Goal: Use online tool/utility: Utilize a website feature to perform a specific function

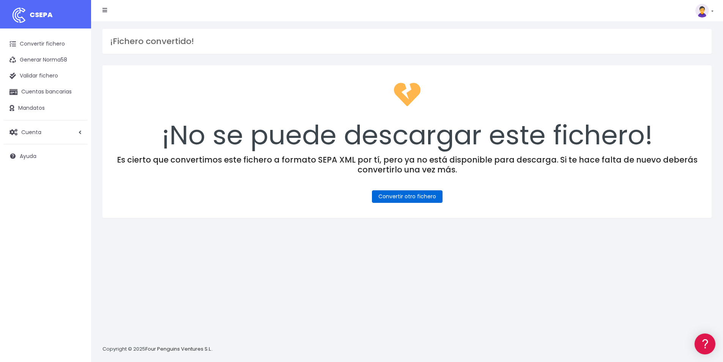
click at [403, 196] on link "Convertir otro fichero" at bounding box center [407, 196] width 71 height 13
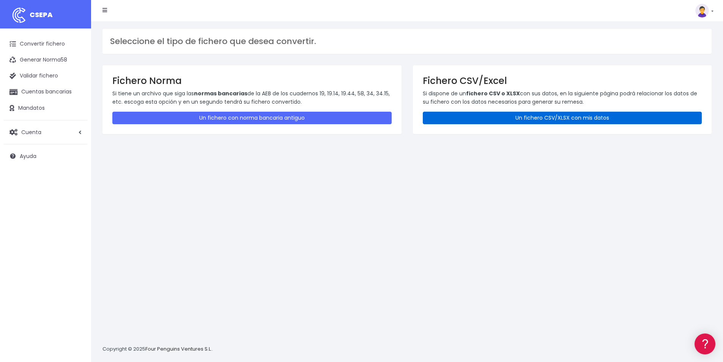
click at [560, 114] on link "Un fichero CSV/XLSX con mis datos" at bounding box center [562, 118] width 279 height 13
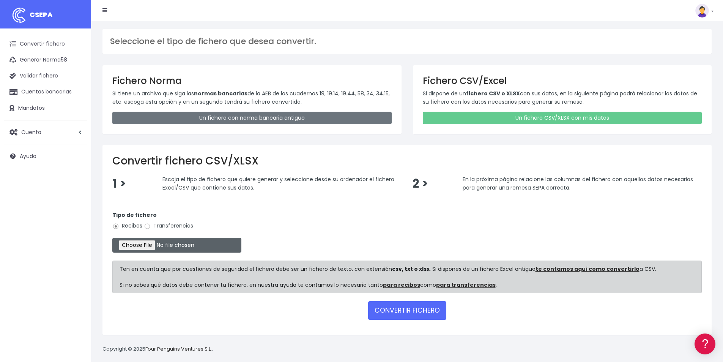
click at [169, 244] on input "file" at bounding box center [176, 245] width 129 height 15
type input "C:\fakepath\COBROS 16-09-25.xlsx"
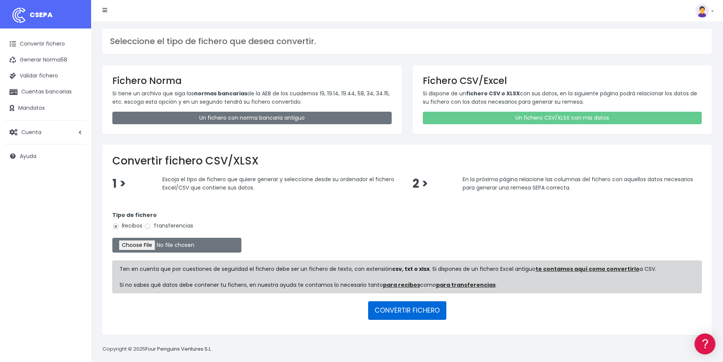
click at [405, 312] on button "CONVERTIR FICHERO" at bounding box center [407, 310] width 78 height 18
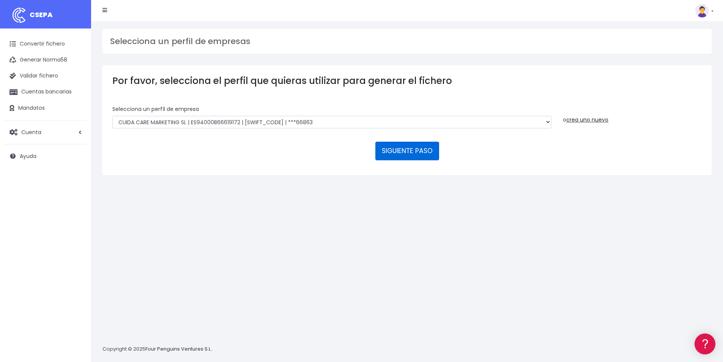
click at [413, 148] on button "SIGUIENTE PASO" at bounding box center [407, 151] width 64 height 18
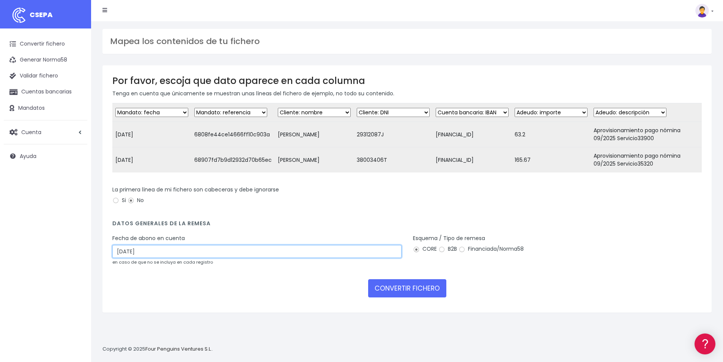
click at [167, 258] on input "[DATE]" at bounding box center [256, 251] width 289 height 13
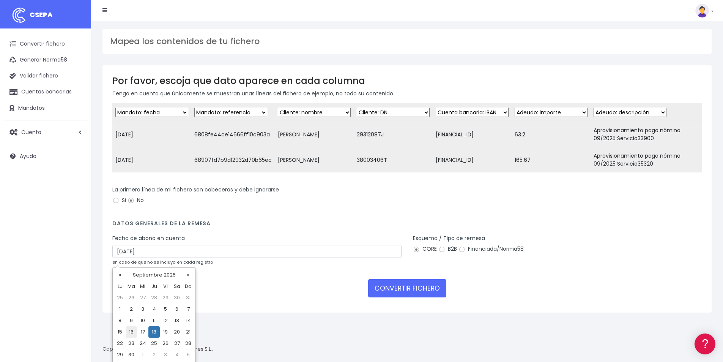
click at [133, 333] on td "16" at bounding box center [131, 331] width 11 height 11
type input "16/09/2025"
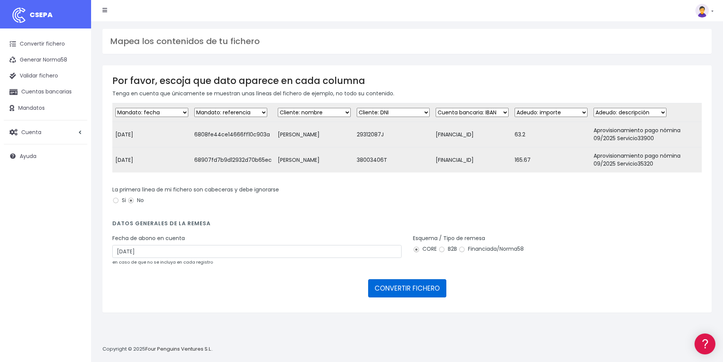
click at [409, 297] on button "CONVERTIR FICHERO" at bounding box center [407, 288] width 78 height 18
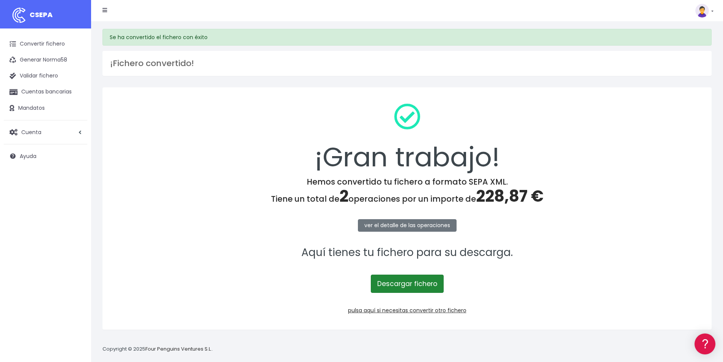
click at [388, 286] on link "Descargar fichero" at bounding box center [407, 283] width 73 height 18
click at [504, 197] on span "228,87 €" at bounding box center [510, 196] width 68 height 22
copy span "228,87"
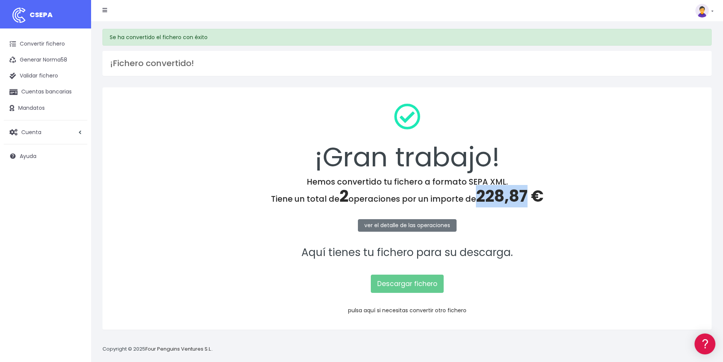
click at [434, 309] on link "pulsa aquí si necesitas convertir otro fichero" at bounding box center [407, 310] width 118 height 8
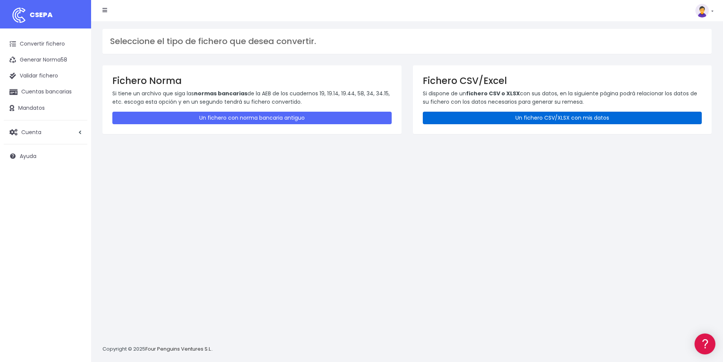
click at [527, 120] on link "Un fichero CSV/XLSX con mis datos" at bounding box center [562, 118] width 279 height 13
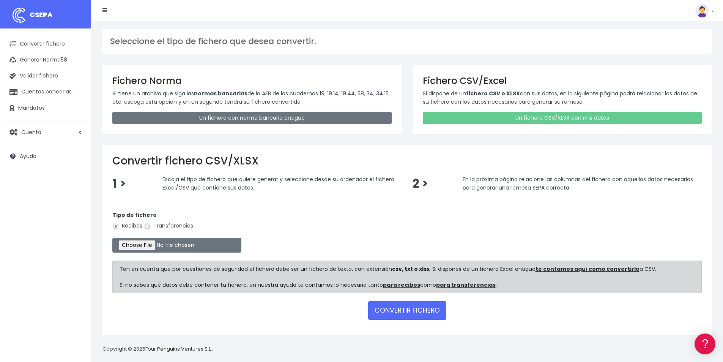
click at [147, 227] on input "Transferencias" at bounding box center [147, 226] width 7 height 7
radio input "true"
click at [158, 249] on input "file" at bounding box center [176, 245] width 129 height 15
type input "C:\fakepath\Remesa Devolución 16-09-25.xlsx"
click at [390, 312] on button "CONVERTIR FICHERO" at bounding box center [407, 310] width 78 height 18
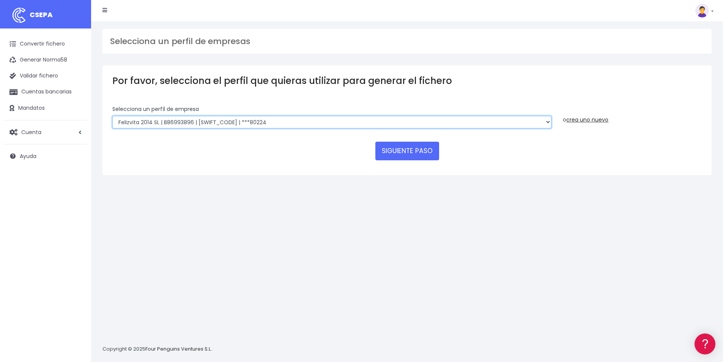
click at [278, 121] on select "Felizvita 2014 SL | B86993896 | [SWIFT_CODE] | ***80224 Assisvita Asistencia S.…" at bounding box center [331, 122] width 439 height 13
select select "1686"
click at [112, 116] on select "Felizvita 2014 SL | B86993896 | [SWIFT_CODE] | ***80224 Assisvita Asistencia S.…" at bounding box center [331, 122] width 439 height 13
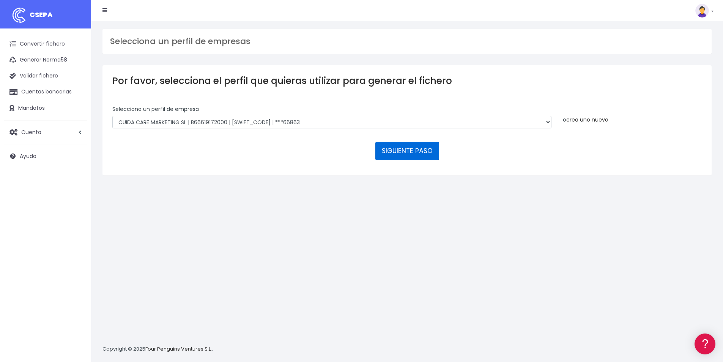
click at [406, 152] on button "SIGUIENTE PASO" at bounding box center [407, 151] width 64 height 18
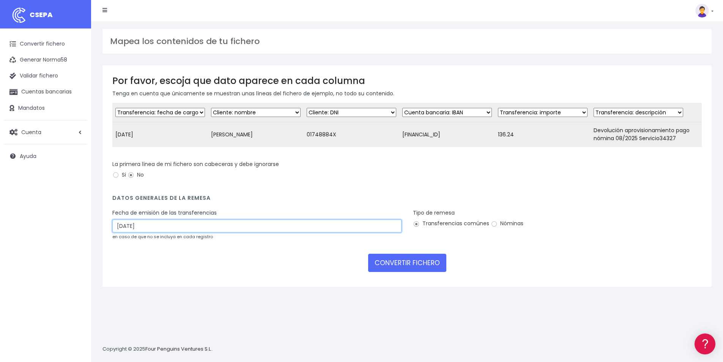
click at [139, 232] on input "[DATE]" at bounding box center [256, 225] width 289 height 13
click at [135, 304] on td "16" at bounding box center [131, 306] width 11 height 11
type input "[DATE]"
click at [412, 265] on button "CONVERTIR FICHERO" at bounding box center [407, 263] width 78 height 18
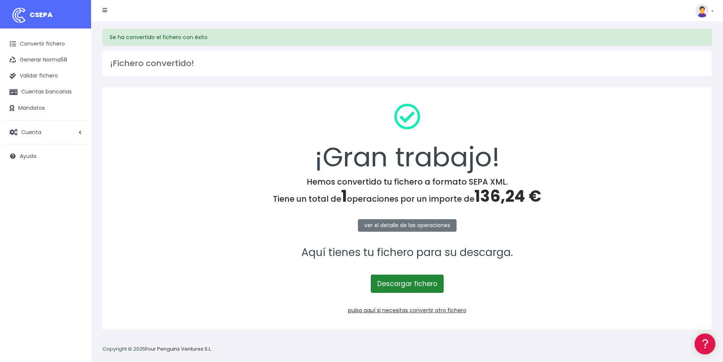
click at [418, 292] on link "Descargar fichero" at bounding box center [407, 283] width 73 height 18
click at [494, 191] on span "136,24 €" at bounding box center [508, 196] width 67 height 22
copy span "136,24"
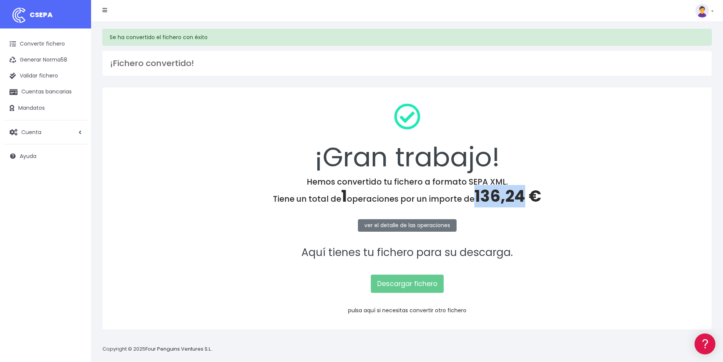
click at [421, 309] on link "pulsa aquí si necesitas convertir otro fichero" at bounding box center [407, 310] width 118 height 8
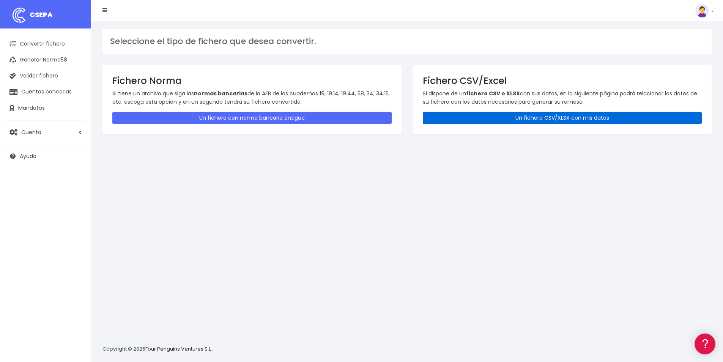
click at [549, 116] on link "Un fichero CSV/XLSX con mis datos" at bounding box center [562, 118] width 279 height 13
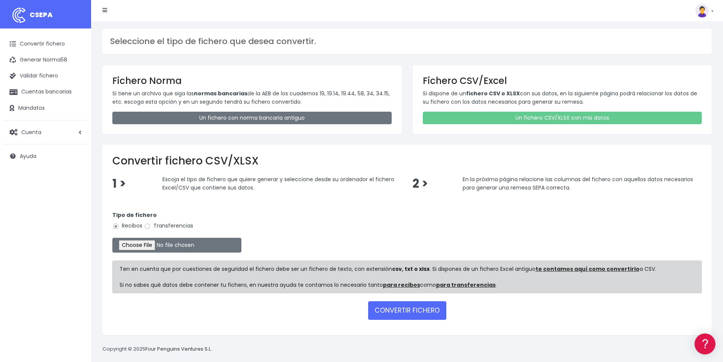
click at [165, 227] on label "Transferencias" at bounding box center [168, 226] width 49 height 8
click at [151, 227] on input "Transferencias" at bounding box center [147, 226] width 7 height 7
radio input "true"
click at [168, 241] on input "file" at bounding box center [176, 245] width 129 height 15
type input "C:\fakepath\PAGOS [DATE].xlsx"
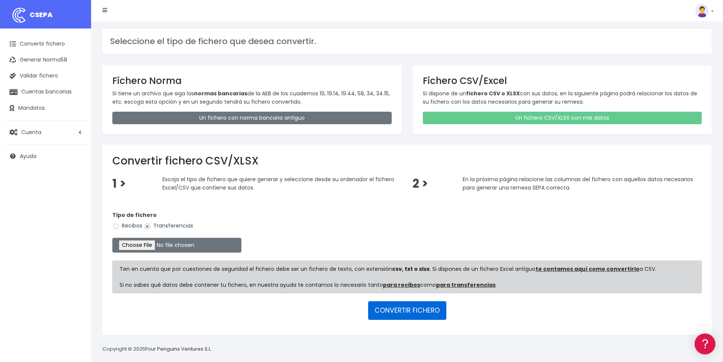
click at [399, 312] on button "CONVERTIR FICHERO" at bounding box center [407, 310] width 78 height 18
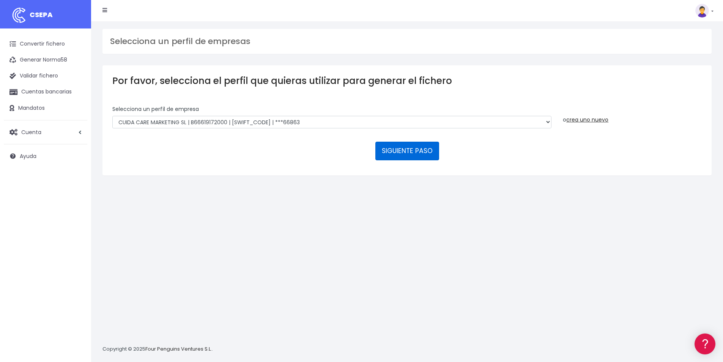
click at [414, 147] on button "SIGUIENTE PASO" at bounding box center [407, 151] width 64 height 18
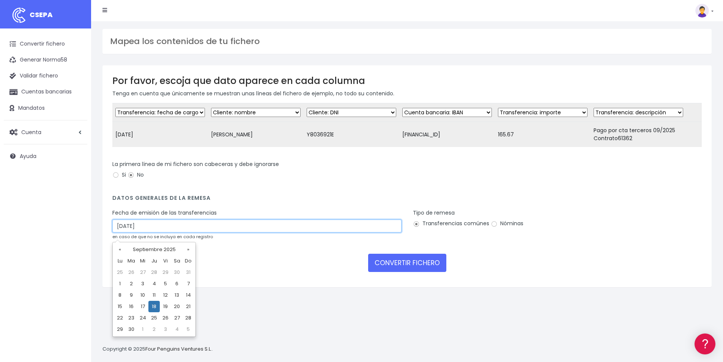
click at [159, 232] on input "[DATE]" at bounding box center [256, 225] width 289 height 13
click at [134, 306] on td "16" at bounding box center [131, 306] width 11 height 11
type input "[DATE]"
click at [492, 227] on input "Nóminas" at bounding box center [494, 224] width 7 height 7
radio input "true"
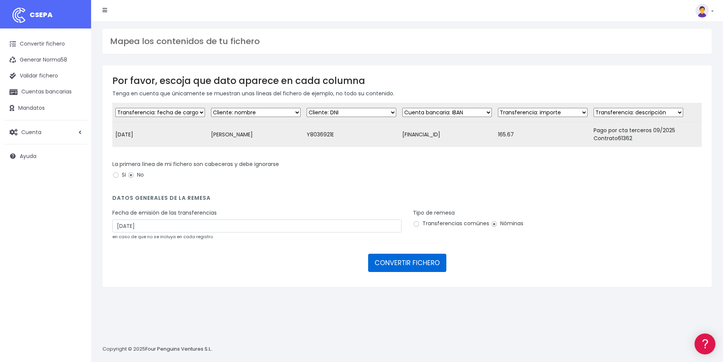
click at [400, 267] on button "CONVERTIR FICHERO" at bounding box center [407, 263] width 78 height 18
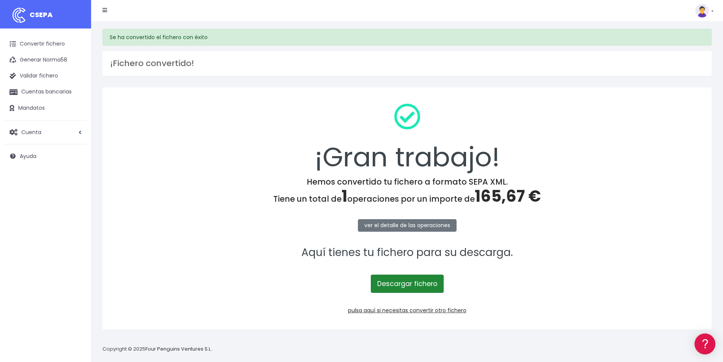
click at [426, 286] on link "Descargar fichero" at bounding box center [407, 283] width 73 height 18
click at [496, 197] on span "165,67 €" at bounding box center [508, 196] width 66 height 22
copy span "165,67"
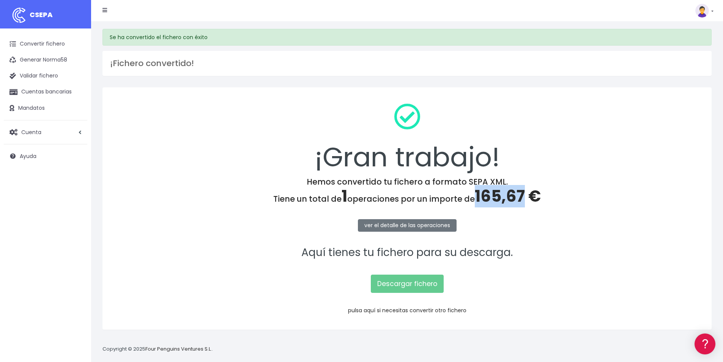
click at [437, 313] on link "pulsa aquí si necesitas convertir otro fichero" at bounding box center [407, 310] width 118 height 8
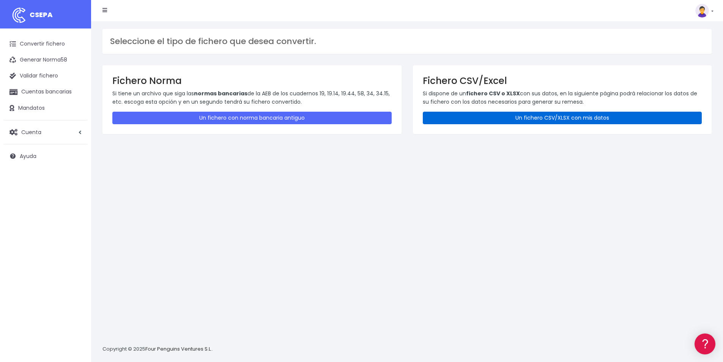
click at [518, 118] on link "Un fichero CSV/XLSX con mis datos" at bounding box center [562, 118] width 279 height 13
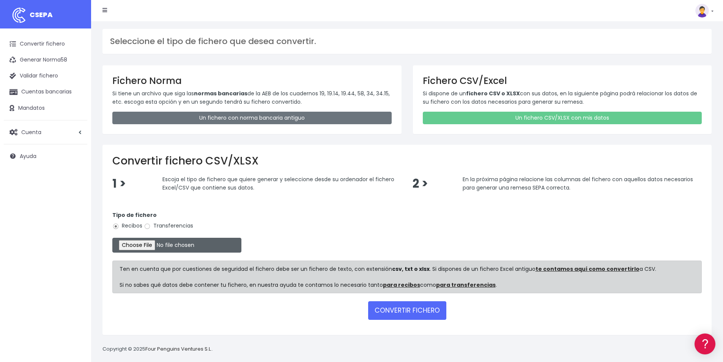
click at [153, 248] on input "file" at bounding box center [176, 245] width 129 height 15
type input "C:\fakepath\IMPAGATS 12-09-25.xlsx"
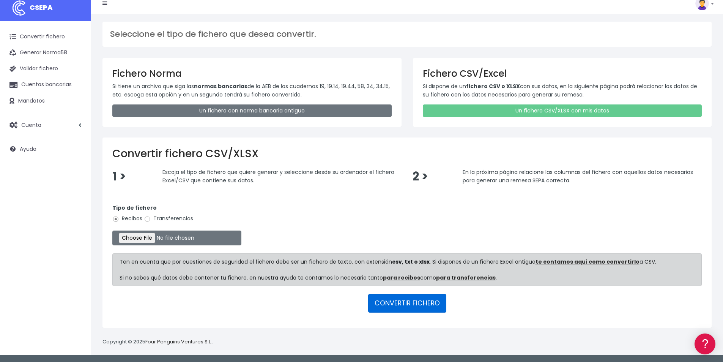
click at [412, 300] on button "CONVERTIR FICHERO" at bounding box center [407, 303] width 78 height 18
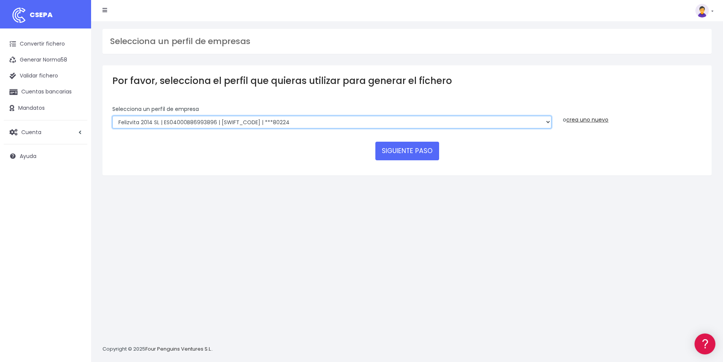
click at [262, 119] on select "Felizvita 2014 SL | ES04000B86993896 | CAIXESBBXXX | ***80224 CUIDA CARE MARKET…" at bounding box center [331, 122] width 439 height 13
select select "1688"
click at [112, 116] on select "Felizvita 2014 SL | ES04000B86993896 | CAIXESBBXXX | ***80224 CUIDA CARE MARKET…" at bounding box center [331, 122] width 439 height 13
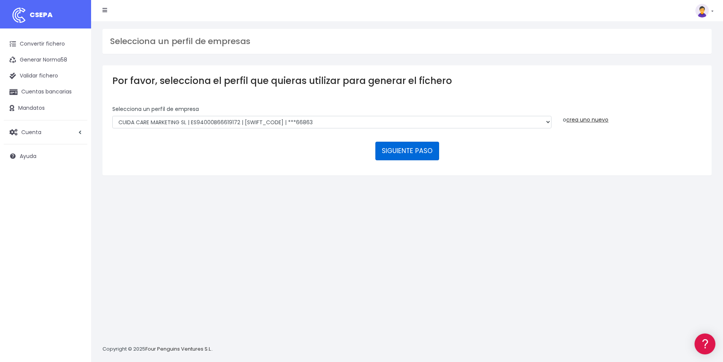
click at [403, 152] on button "SIGUIENTE PASO" at bounding box center [407, 151] width 64 height 18
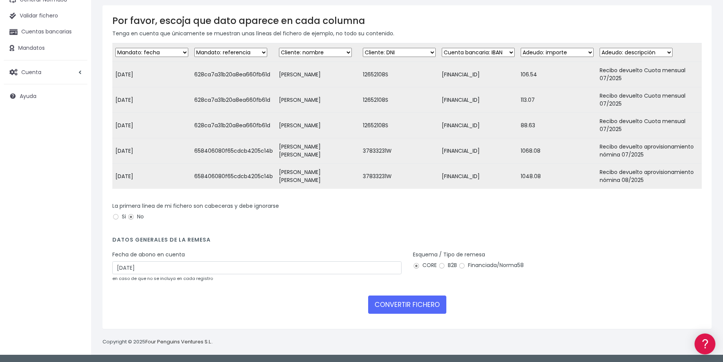
scroll to position [66, 0]
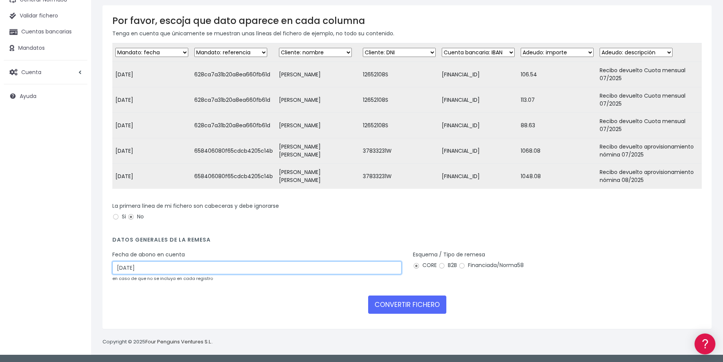
click at [147, 270] on input "18/09/2025" at bounding box center [256, 267] width 289 height 13
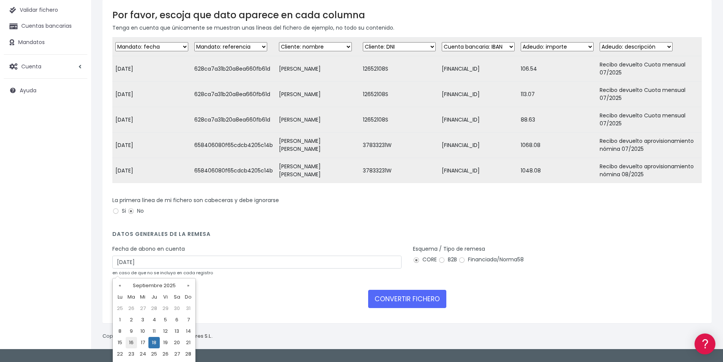
click at [133, 344] on td "16" at bounding box center [131, 342] width 11 height 11
type input "16/09/2025"
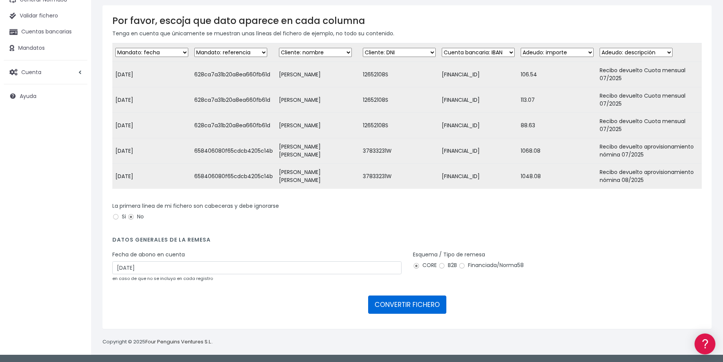
click at [415, 308] on button "CONVERTIR FICHERO" at bounding box center [407, 304] width 78 height 18
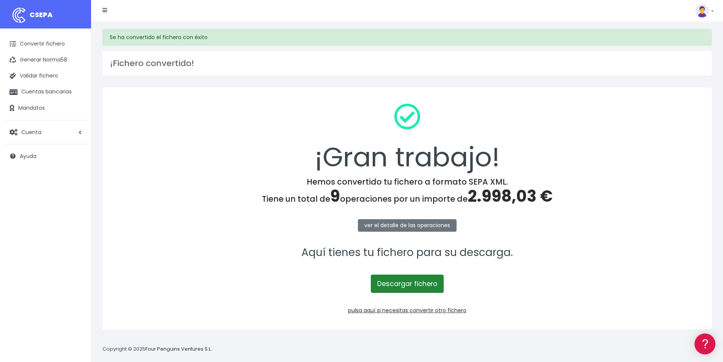
click at [403, 280] on link "Descargar fichero" at bounding box center [407, 283] width 73 height 18
click at [497, 193] on span "2.998,03 €" at bounding box center [510, 196] width 85 height 22
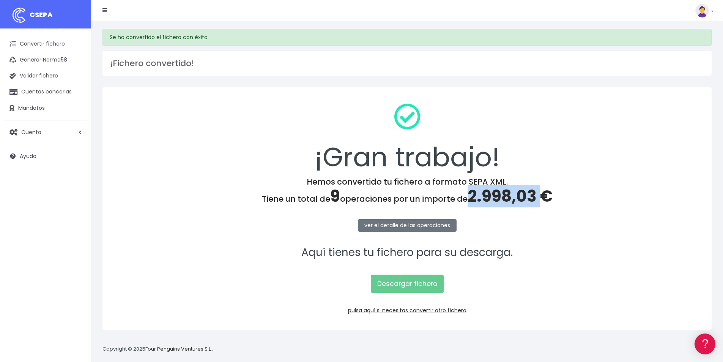
click at [497, 193] on span "2.998,03 €" at bounding box center [510, 196] width 85 height 22
copy span "2.998,03"
